Goal: Information Seeking & Learning: Learn about a topic

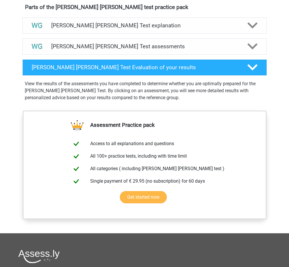
scroll to position [78, 0]
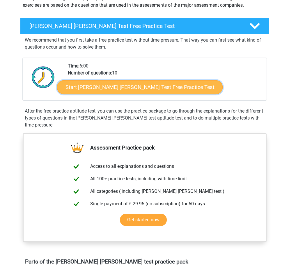
click at [116, 89] on link "Start Watson Glaser Test Free Practice Test" at bounding box center [140, 87] width 166 height 14
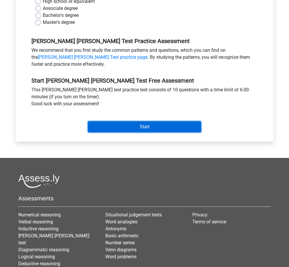
click at [117, 121] on input "Start" at bounding box center [144, 126] width 113 height 11
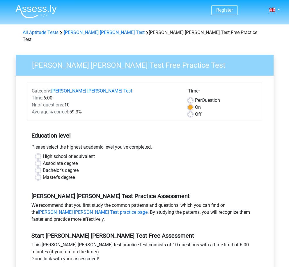
drag, startPoint x: 38, startPoint y: 165, endPoint x: 42, endPoint y: 168, distance: 5.0
click at [44, 169] on div "High school or equivalent Associate degree Bachelor's degree Master's degree" at bounding box center [144, 167] width 227 height 28
click at [43, 167] on label "Bachelor's degree" at bounding box center [61, 170] width 36 height 7
click at [38, 167] on input "Bachelor's degree" at bounding box center [38, 170] width 5 height 6
radio input "true"
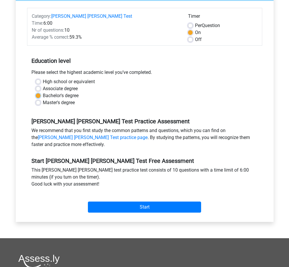
scroll to position [78, 0]
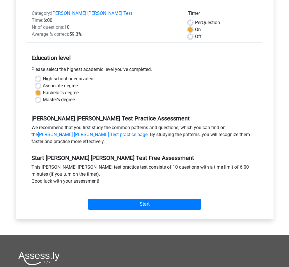
drag, startPoint x: 28, startPoint y: 25, endPoint x: 129, endPoint y: 34, distance: 101.7
click at [118, 31] on div "Average % correct: 59.3%" at bounding box center [105, 34] width 156 height 7
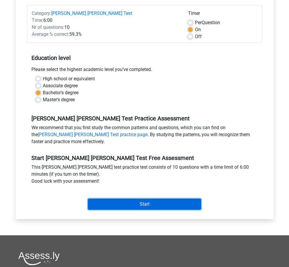
click at [142, 199] on input "Start" at bounding box center [144, 204] width 113 height 11
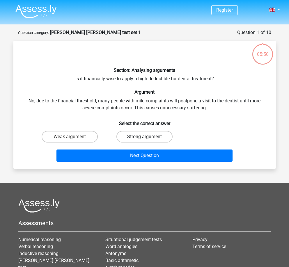
click at [143, 136] on label "Strong argument" at bounding box center [144, 137] width 56 height 12
click at [144, 137] on input "Strong argument" at bounding box center [146, 139] width 4 height 4
radio input "true"
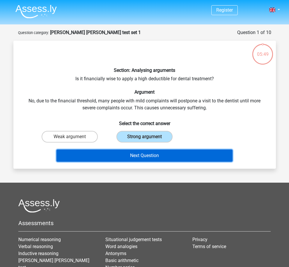
click at [165, 158] on button "Next Question" at bounding box center [144, 156] width 176 height 12
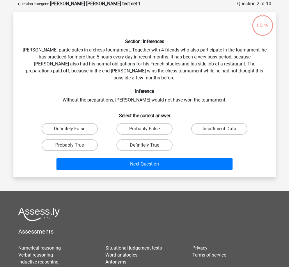
scroll to position [29, 0]
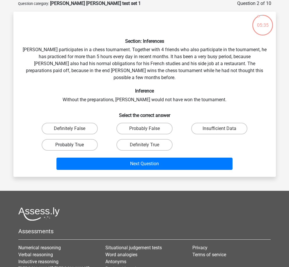
click at [67, 139] on label "Probably True" at bounding box center [70, 145] width 56 height 12
click at [70, 145] on input "Probably True" at bounding box center [72, 147] width 4 height 4
radio input "true"
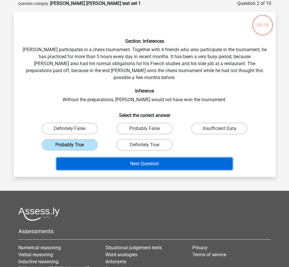
click at [146, 161] on button "Next Question" at bounding box center [144, 164] width 176 height 12
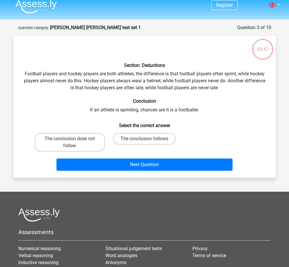
scroll to position [0, 0]
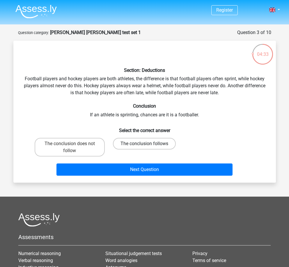
click at [152, 140] on label "The conclusion follows" at bounding box center [144, 144] width 63 height 12
click at [148, 144] on input "The conclusion follows" at bounding box center [146, 146] width 4 height 4
radio input "true"
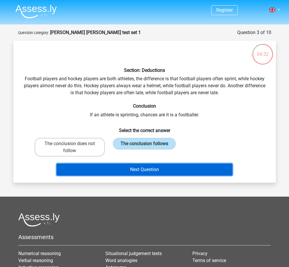
click at [175, 166] on button "Next Question" at bounding box center [144, 170] width 176 height 12
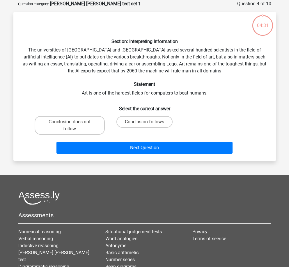
scroll to position [29, 0]
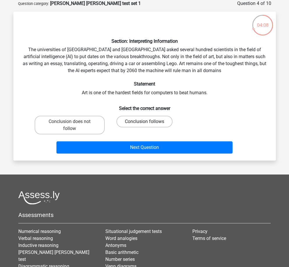
click at [140, 126] on label "Conclusion follows" at bounding box center [144, 122] width 56 height 12
click at [144, 125] on input "Conclusion follows" at bounding box center [146, 124] width 4 height 4
radio input "true"
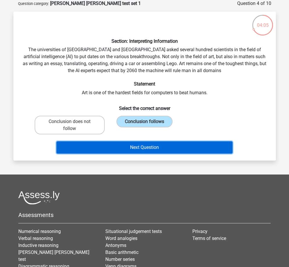
click at [131, 148] on button "Next Question" at bounding box center [144, 147] width 176 height 12
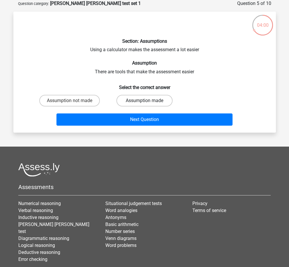
click at [143, 102] on label "Assumption made" at bounding box center [144, 101] width 56 height 12
click at [144, 102] on input "Assumption made" at bounding box center [146, 103] width 4 height 4
radio input "true"
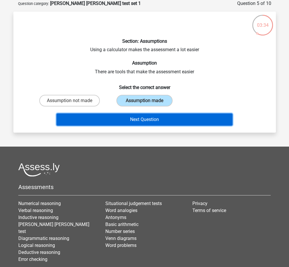
click at [152, 121] on button "Next Question" at bounding box center [144, 120] width 176 height 12
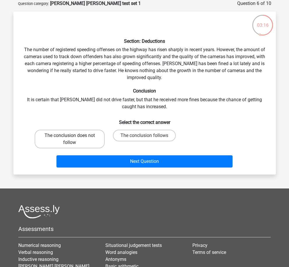
click at [60, 140] on label "The conclusion does not follow" at bounding box center [70, 139] width 70 height 19
click at [70, 139] on input "The conclusion does not follow" at bounding box center [72, 138] width 4 height 4
radio input "true"
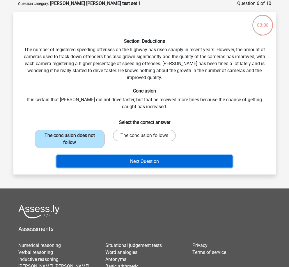
click at [140, 161] on button "Next Question" at bounding box center [144, 161] width 176 height 12
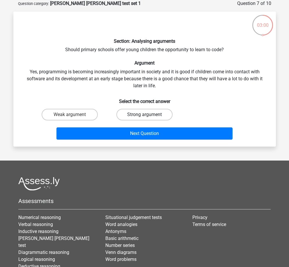
click at [141, 115] on label "Strong argument" at bounding box center [144, 115] width 56 height 12
click at [144, 115] on input "Strong argument" at bounding box center [146, 117] width 4 height 4
radio input "true"
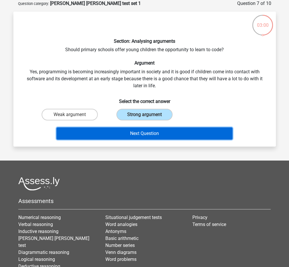
click at [154, 135] on button "Next Question" at bounding box center [144, 134] width 176 height 12
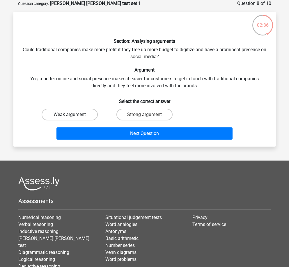
click at [74, 113] on label "Weak argument" at bounding box center [70, 115] width 56 height 12
click at [73, 115] on input "Weak argument" at bounding box center [72, 117] width 4 height 4
radio input "true"
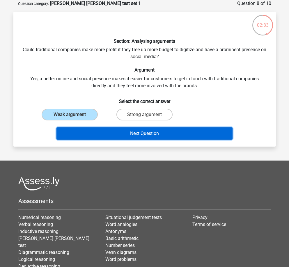
click at [152, 134] on button "Next Question" at bounding box center [144, 134] width 176 height 12
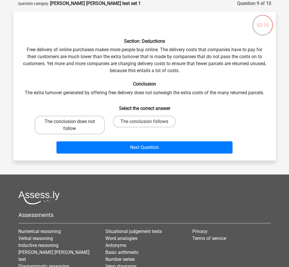
click at [59, 126] on label "The conclusion does not follow" at bounding box center [70, 125] width 70 height 19
click at [70, 125] on input "The conclusion does not follow" at bounding box center [72, 124] width 4 height 4
radio input "true"
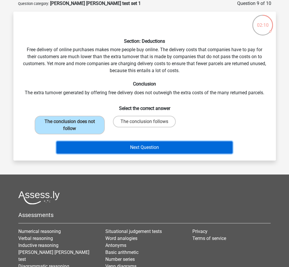
click at [144, 146] on button "Next Question" at bounding box center [144, 147] width 176 height 12
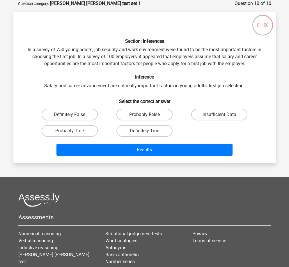
click at [141, 119] on label "Probably False" at bounding box center [144, 115] width 56 height 12
click at [144, 118] on input "Probably False" at bounding box center [146, 117] width 4 height 4
radio input "true"
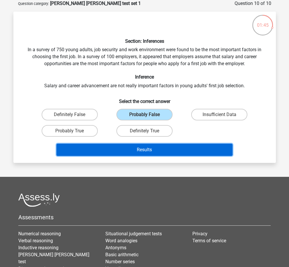
click at [136, 150] on button "Results" at bounding box center [144, 150] width 176 height 12
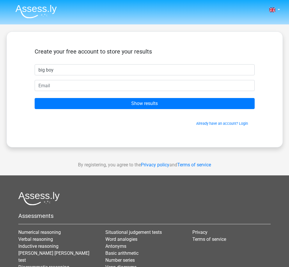
type input "big boy"
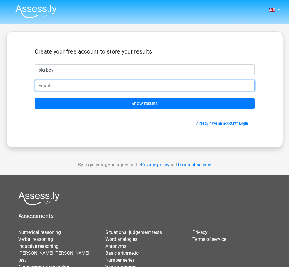
click at [127, 87] on input "email" at bounding box center [145, 85] width 220 height 11
type input "[EMAIL_ADDRESS][DOMAIN_NAME]"
click at [35, 98] on input "Show results" at bounding box center [145, 103] width 220 height 11
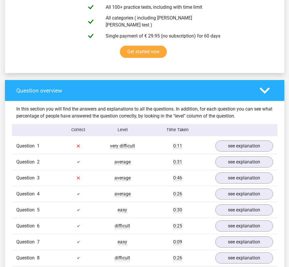
scroll to position [388, 0]
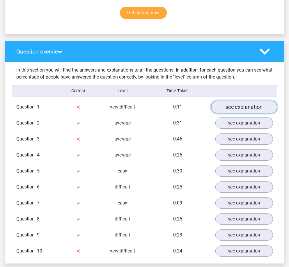
click at [247, 101] on link "see explanation" at bounding box center [244, 107] width 66 height 13
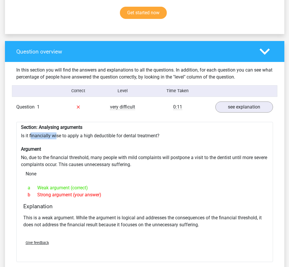
drag, startPoint x: 30, startPoint y: 121, endPoint x: 57, endPoint y: 122, distance: 26.8
click at [57, 122] on div "Section: Analysing arguments Is it financially wise to apply a high deductible …" at bounding box center [144, 192] width 257 height 141
click at [150, 88] on div "Time Taken" at bounding box center [177, 91] width 66 height 6
click at [78, 105] on icon at bounding box center [78, 107] width 5 height 5
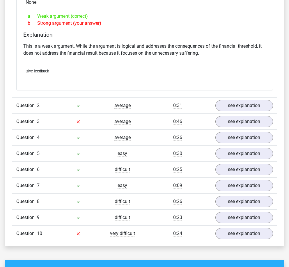
scroll to position [621, 0]
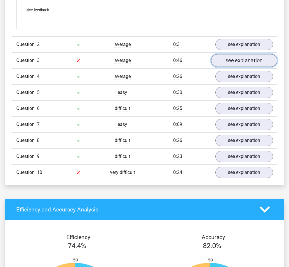
click at [235, 54] on link "see explanation" at bounding box center [244, 60] width 66 height 13
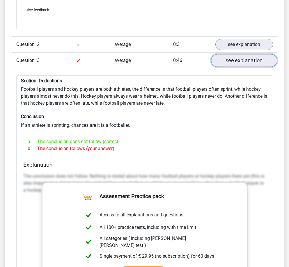
click at [247, 54] on link "see explanation" at bounding box center [244, 60] width 66 height 13
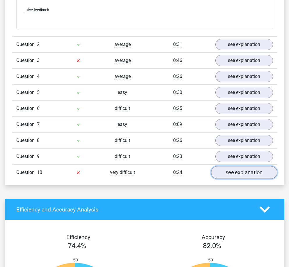
drag, startPoint x: 254, startPoint y: 162, endPoint x: 245, endPoint y: 162, distance: 8.8
click at [254, 166] on link "see explanation" at bounding box center [244, 172] width 66 height 13
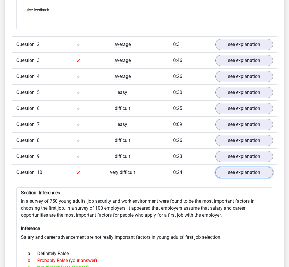
scroll to position [699, 0]
